Goal: Task Accomplishment & Management: Complete application form

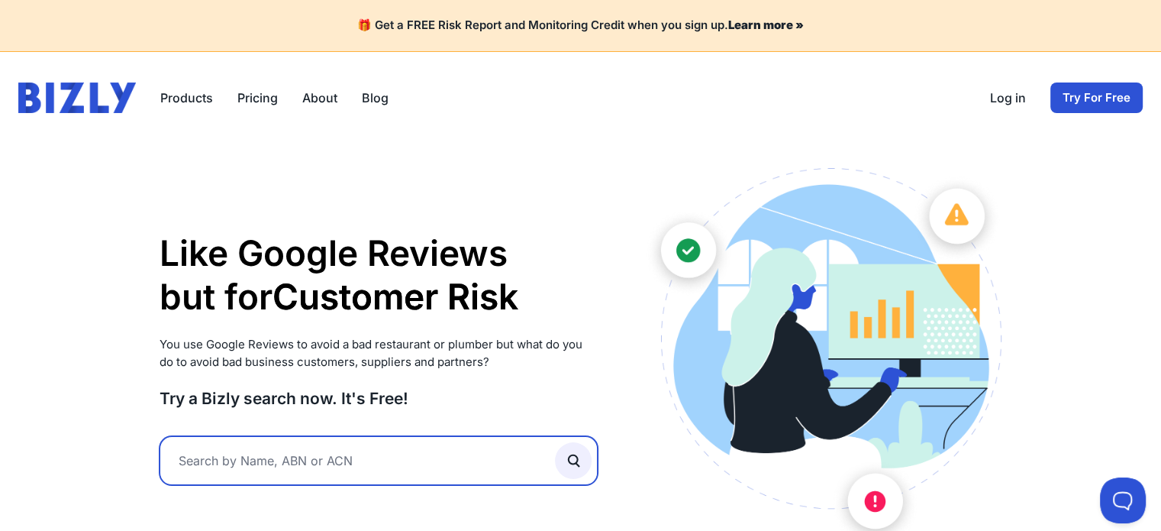
click at [428, 467] on input "text" at bounding box center [379, 460] width 439 height 49
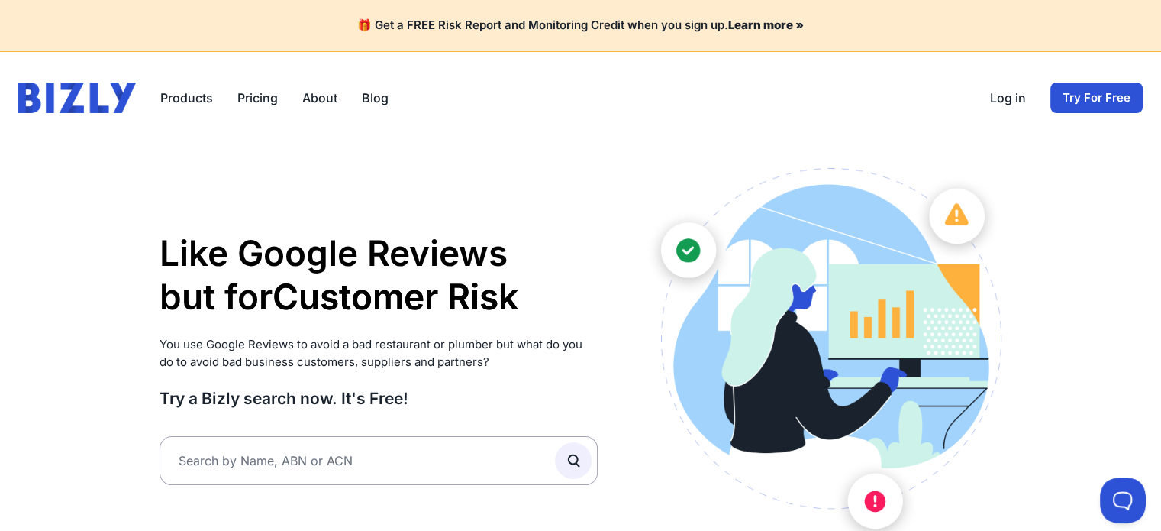
click at [1081, 97] on link "Try For Free" at bounding box center [1097, 97] width 92 height 31
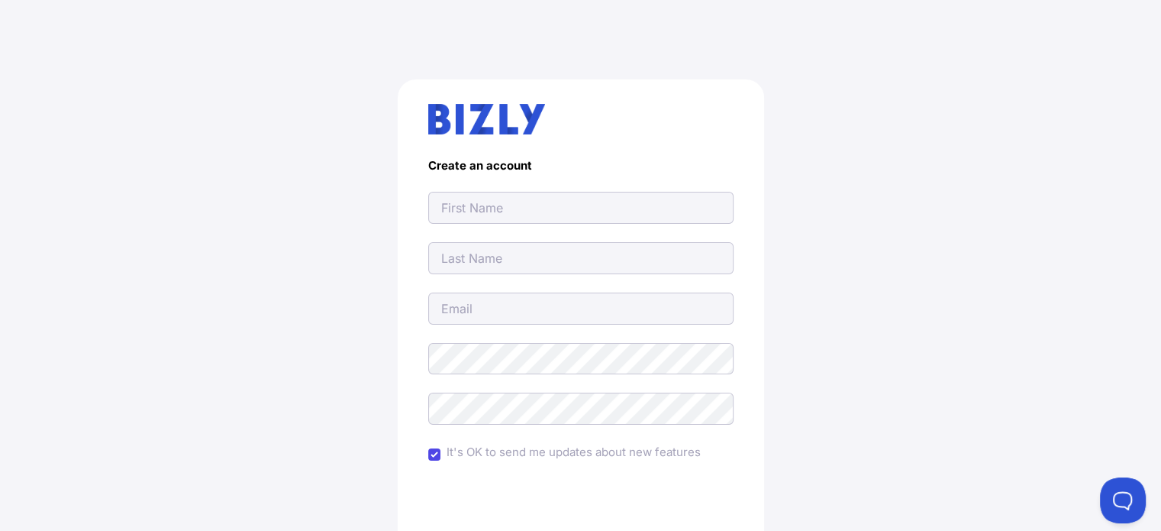
scroll to position [176, 0]
